Goal: Use online tool/utility: Utilize a website feature to perform a specific function

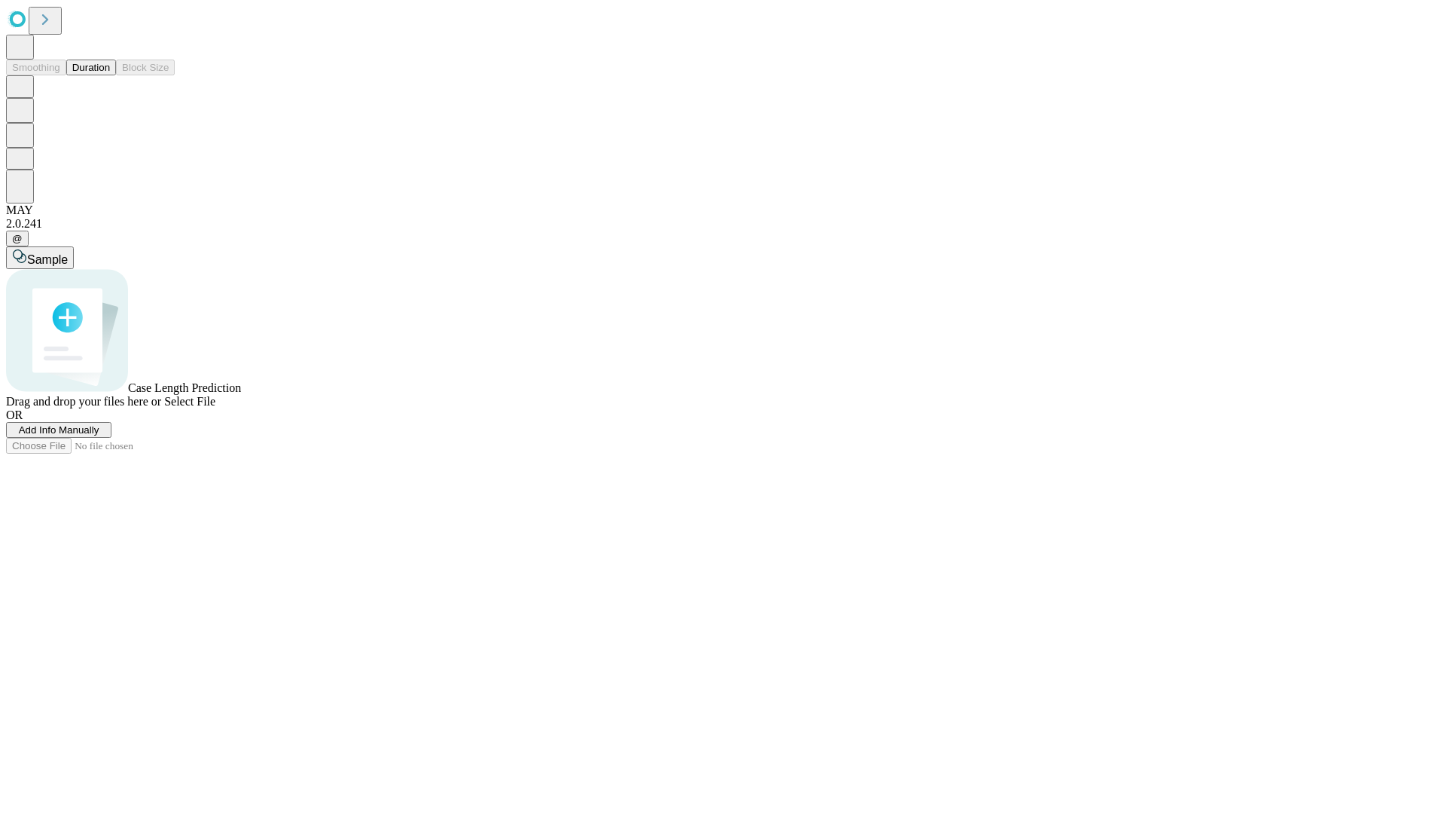
click at [110, 75] on button "Duration" at bounding box center [91, 68] width 50 height 16
click at [99, 435] on span "Add Info Manually" at bounding box center [59, 429] width 81 height 11
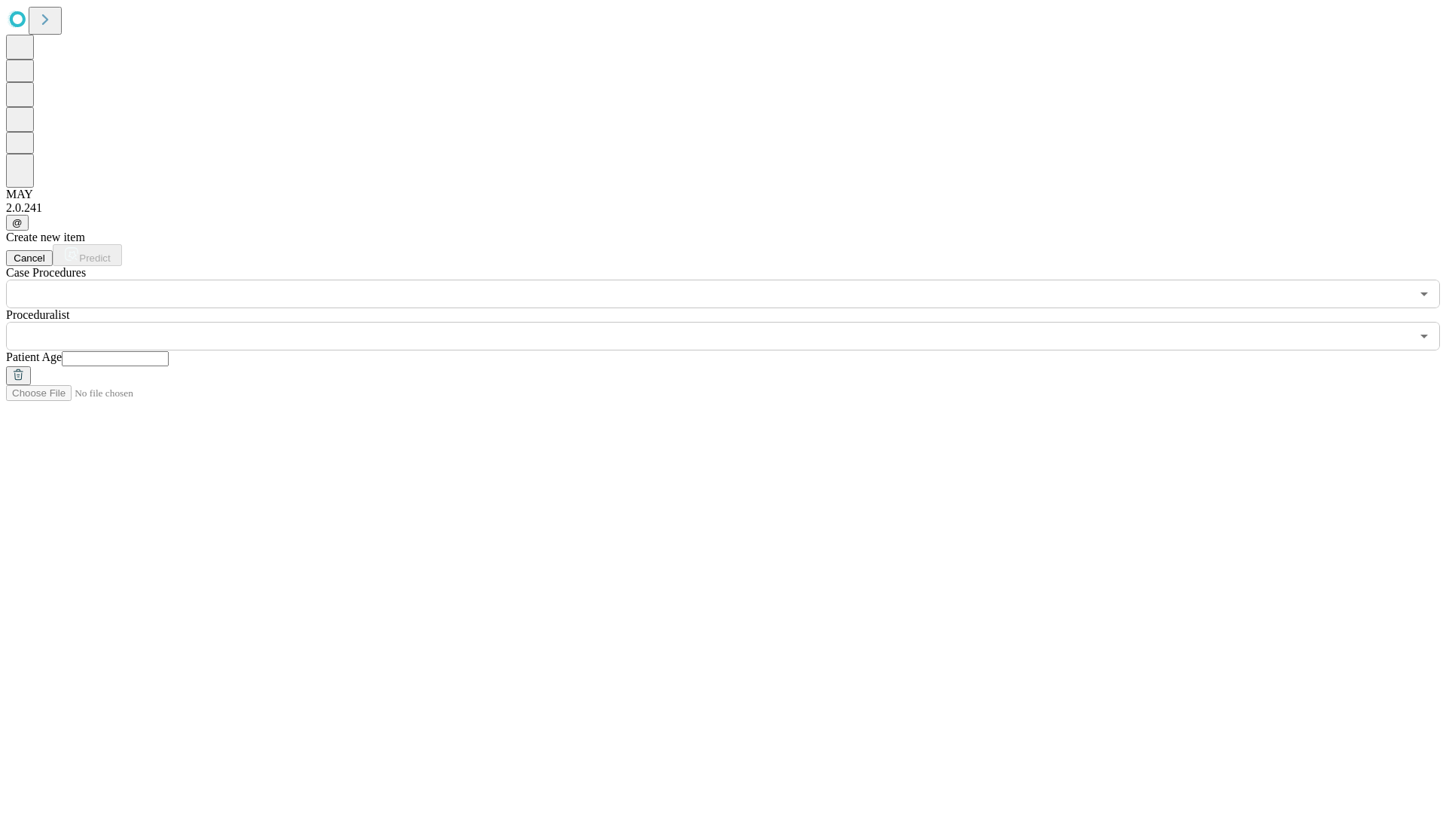
click at [169, 351] on input "text" at bounding box center [115, 358] width 107 height 15
type input "**"
click at [734, 322] on input "text" at bounding box center [708, 336] width 1405 height 29
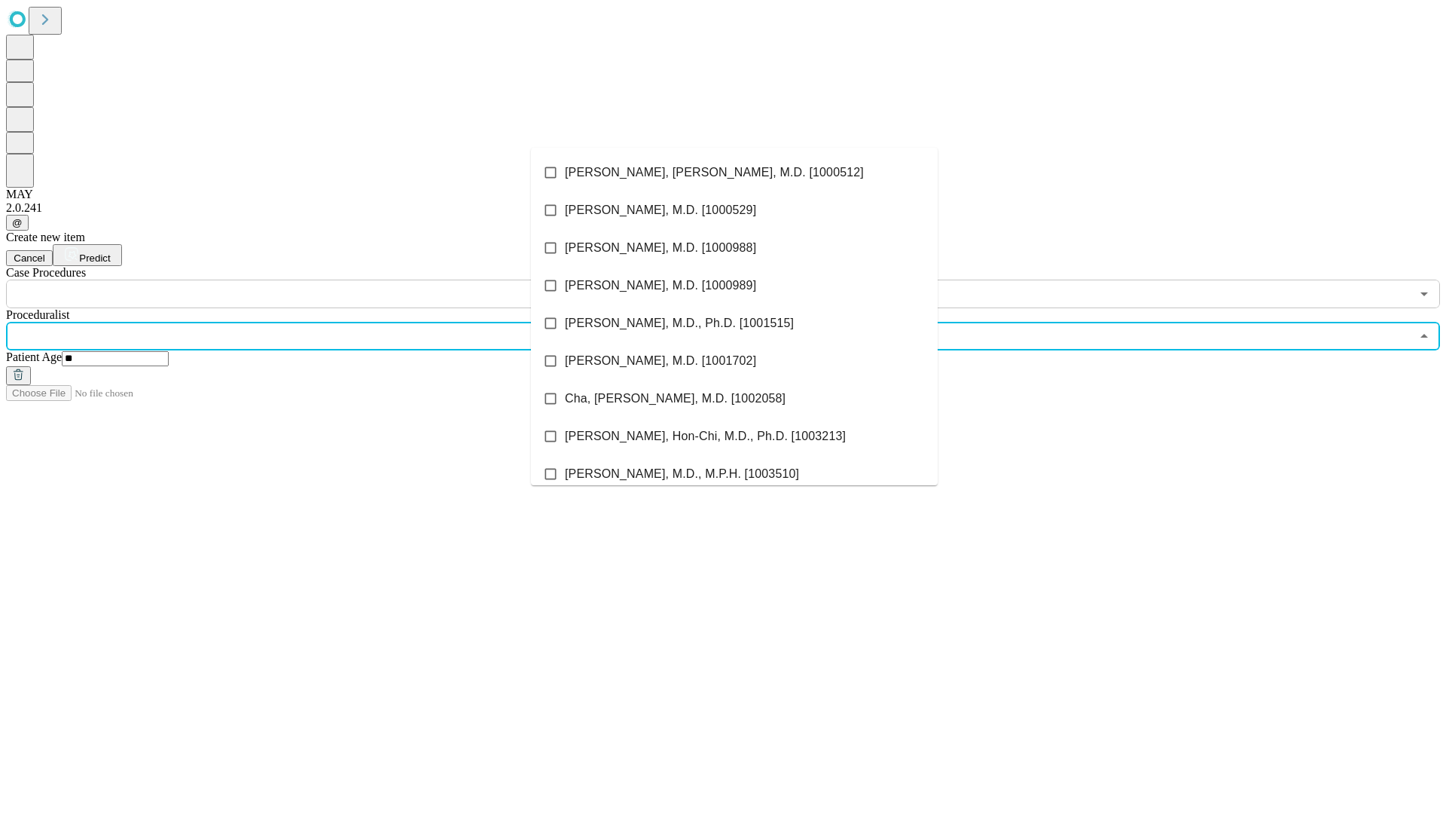
click at [735, 173] on li "[PERSON_NAME], [PERSON_NAME], M.D. [1000512]" at bounding box center [734, 173] width 407 height 38
click at [316, 279] on input "text" at bounding box center [708, 293] width 1405 height 29
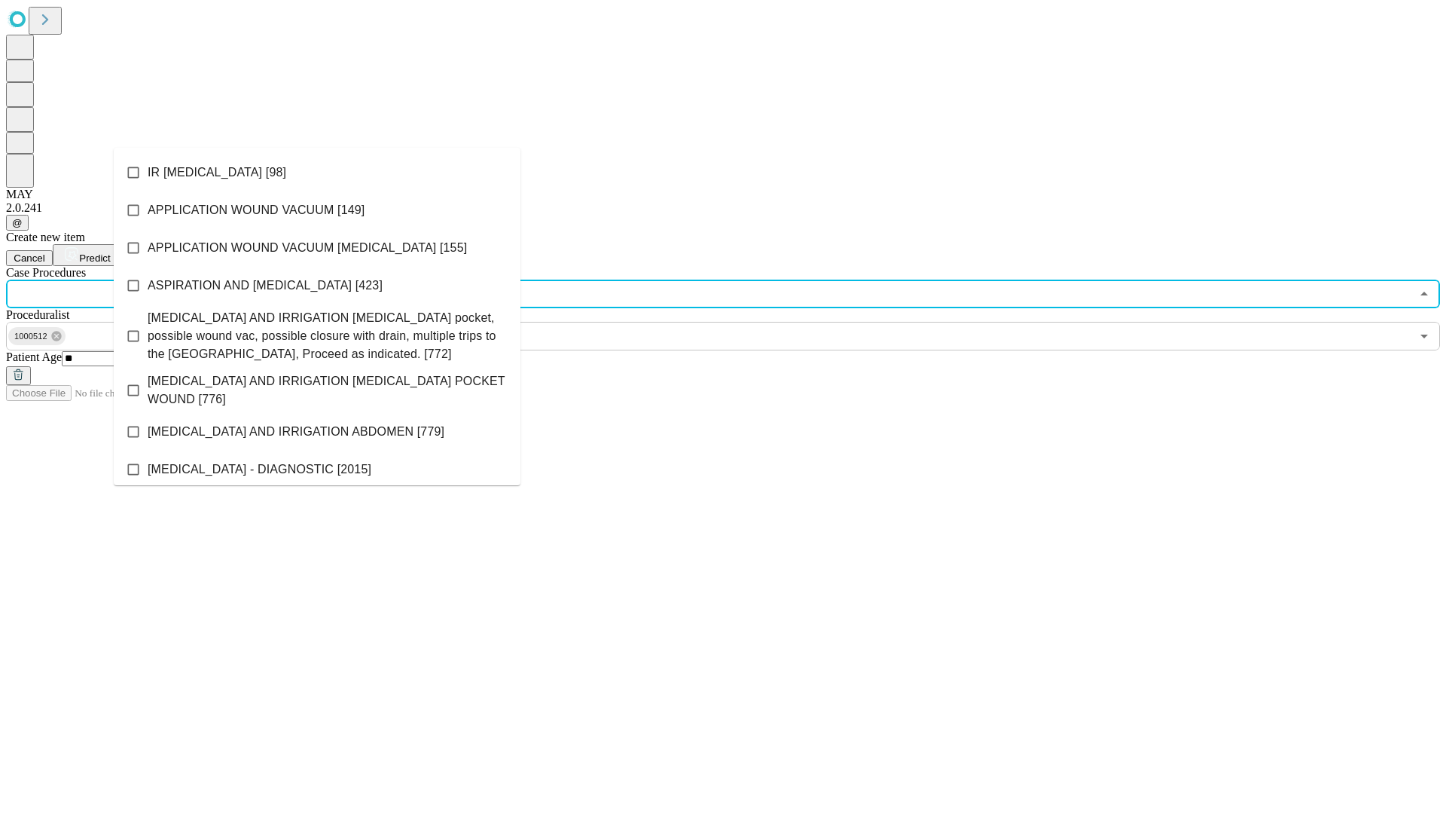
click at [317, 173] on li "IR [MEDICAL_DATA] [98]" at bounding box center [317, 173] width 407 height 38
